Goal: Task Accomplishment & Management: Use online tool/utility

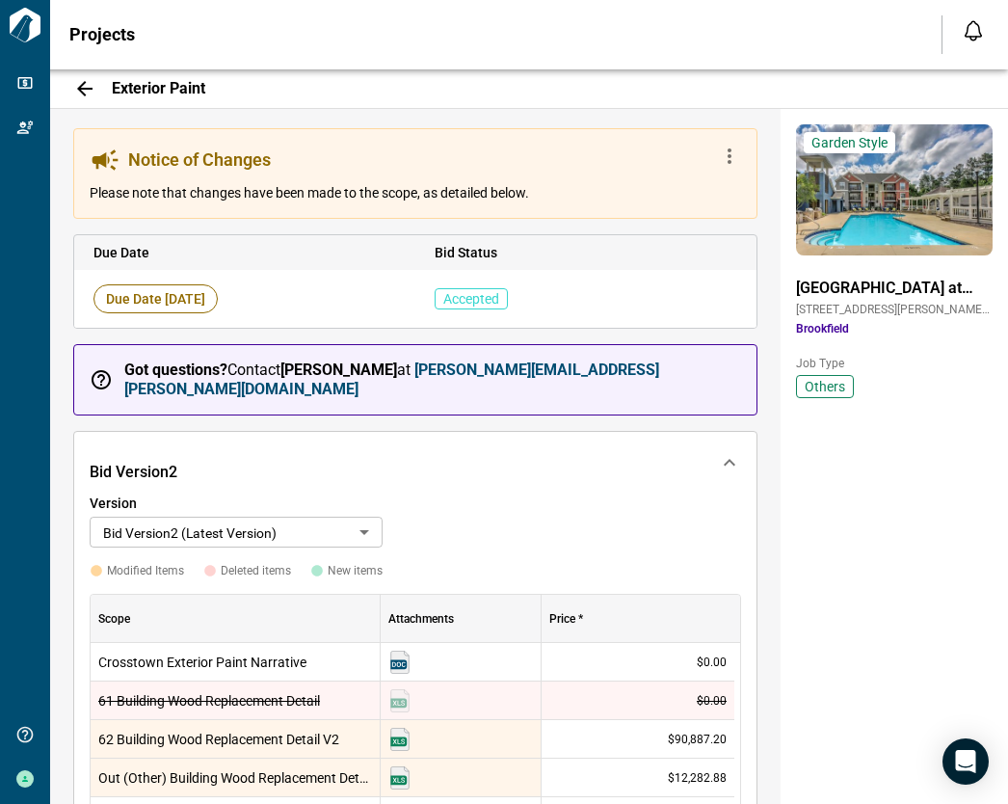
scroll to position [867, 0]
